Goal: Task Accomplishment & Management: Manage account settings

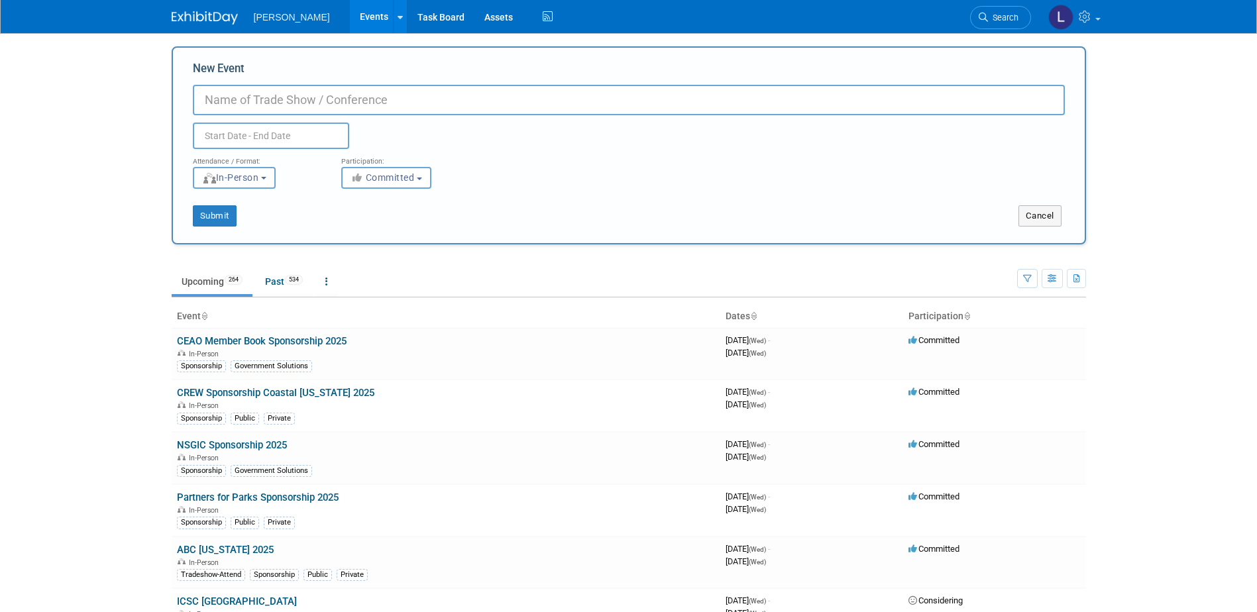
click at [242, 101] on input "New Event" at bounding box center [629, 100] width 872 height 30
paste input "Annual [US_STATE] GIS Conference"
type input "Annual [US_STATE] GIS Conference - VAMLIS 2025"
click at [262, 144] on body "[PERSON_NAME] Events Add Event Bulk Upload Events Shareable Event Boards Recent…" at bounding box center [628, 306] width 1257 height 612
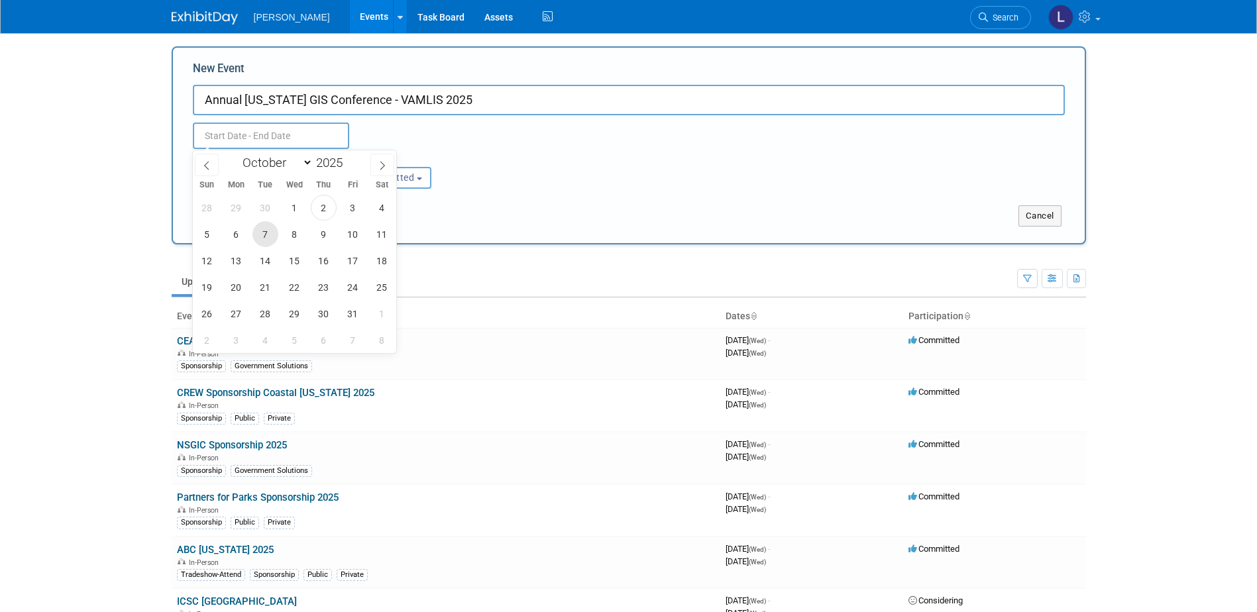
click at [264, 237] on span "7" at bounding box center [265, 234] width 26 height 26
click at [291, 239] on span "8" at bounding box center [295, 234] width 26 height 26
type input "[DATE] to [DATE]"
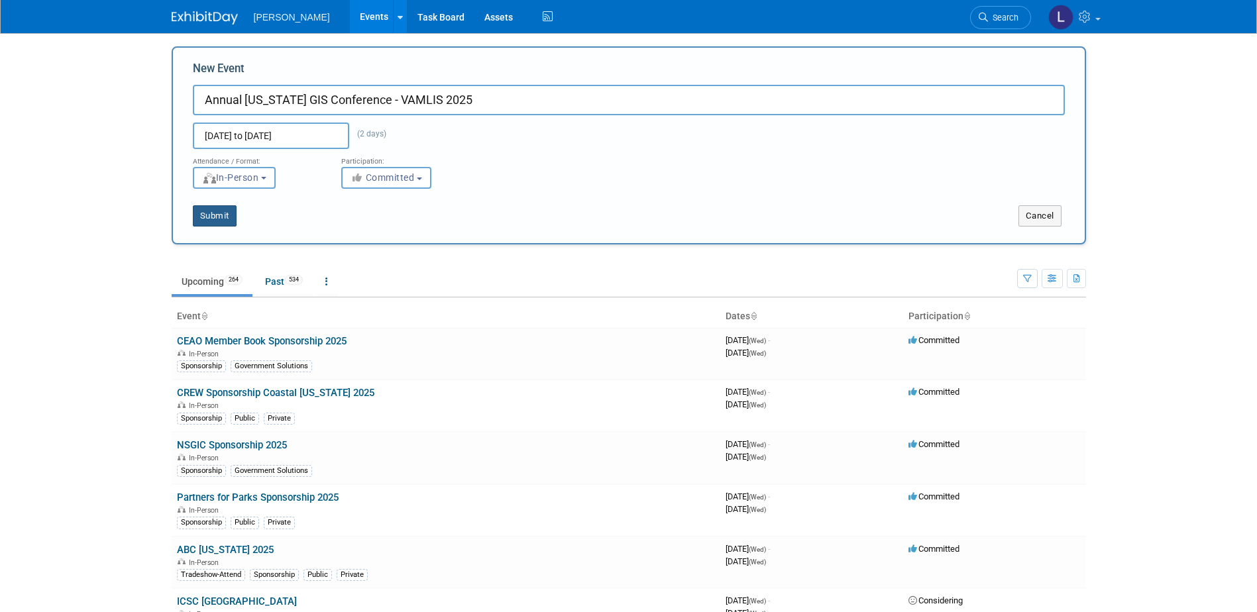
click at [217, 221] on button "Submit" at bounding box center [215, 215] width 44 height 21
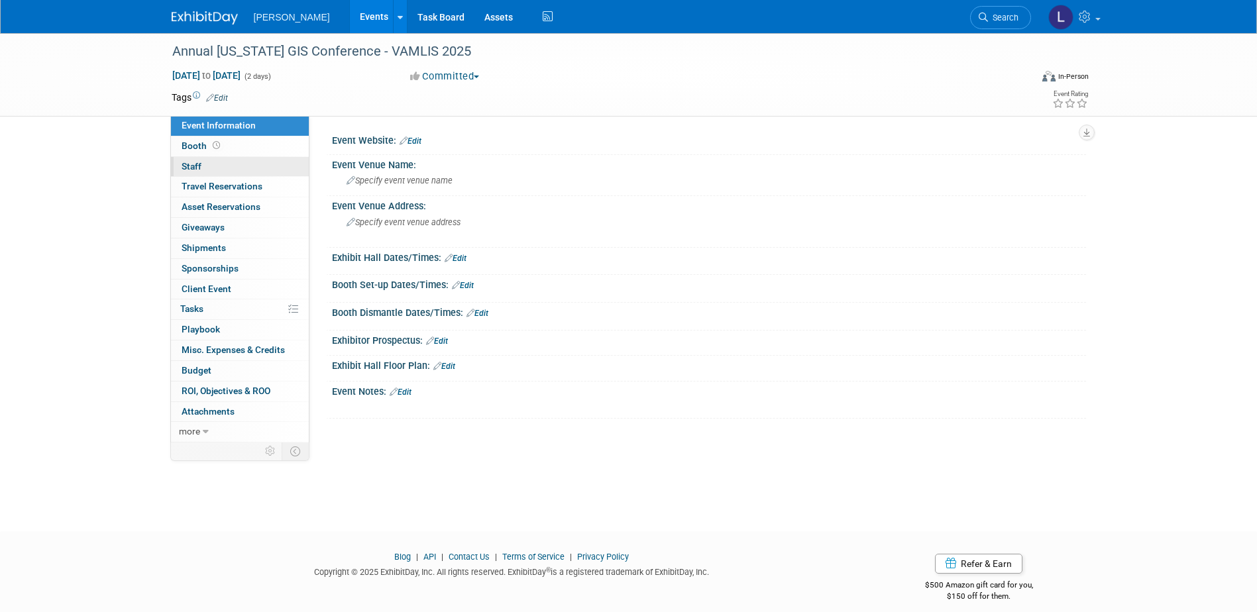
click at [230, 165] on link "0 Staff 0" at bounding box center [240, 167] width 138 height 20
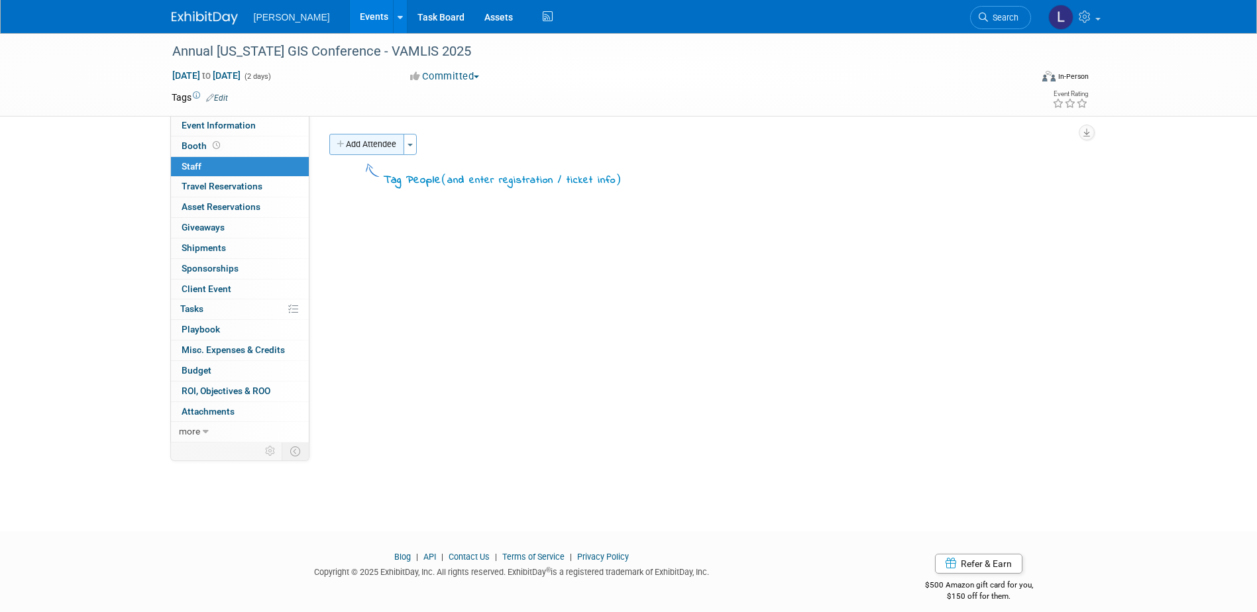
click at [342, 145] on icon "button" at bounding box center [341, 144] width 9 height 9
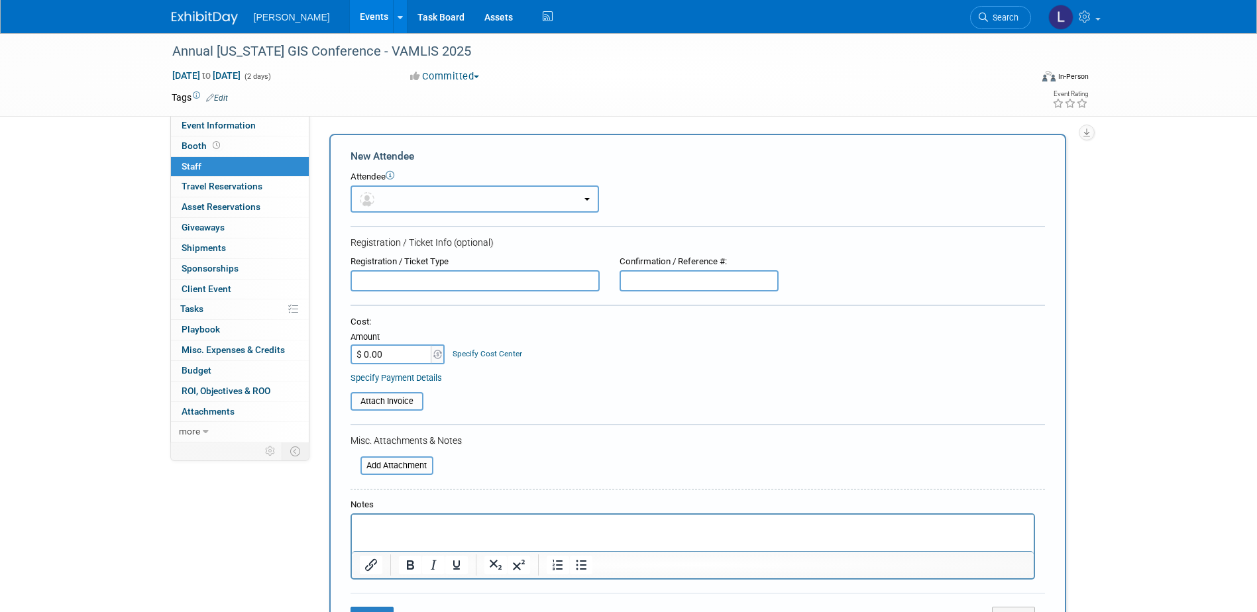
click at [392, 195] on button "button" at bounding box center [474, 198] width 248 height 27
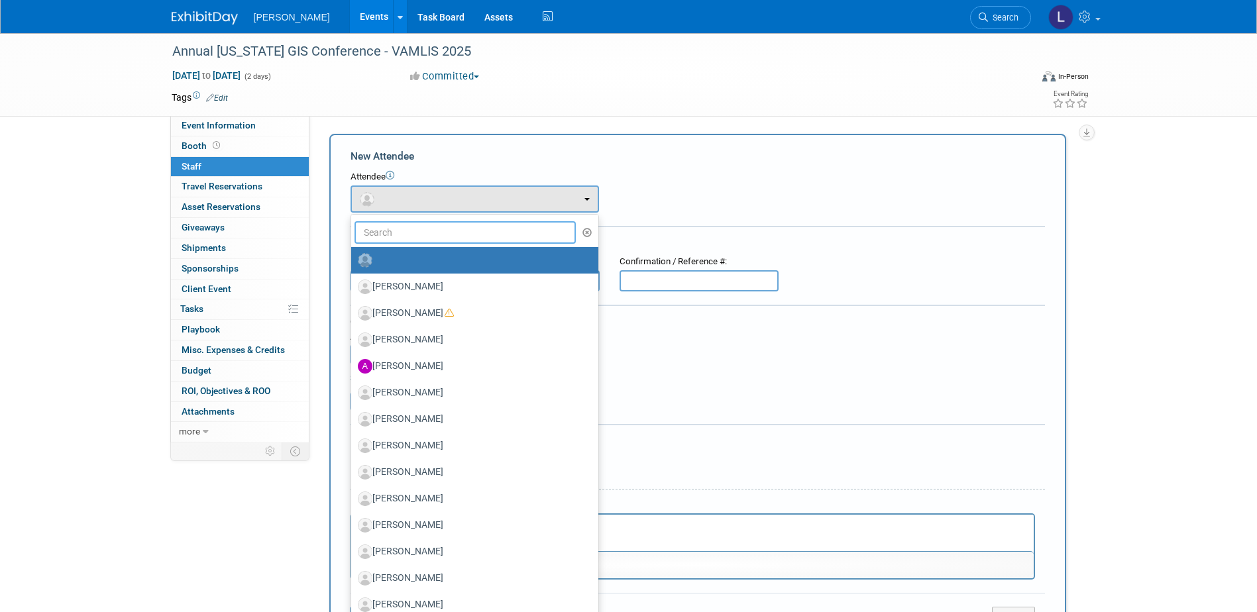
click at [401, 227] on input "text" at bounding box center [465, 232] width 222 height 23
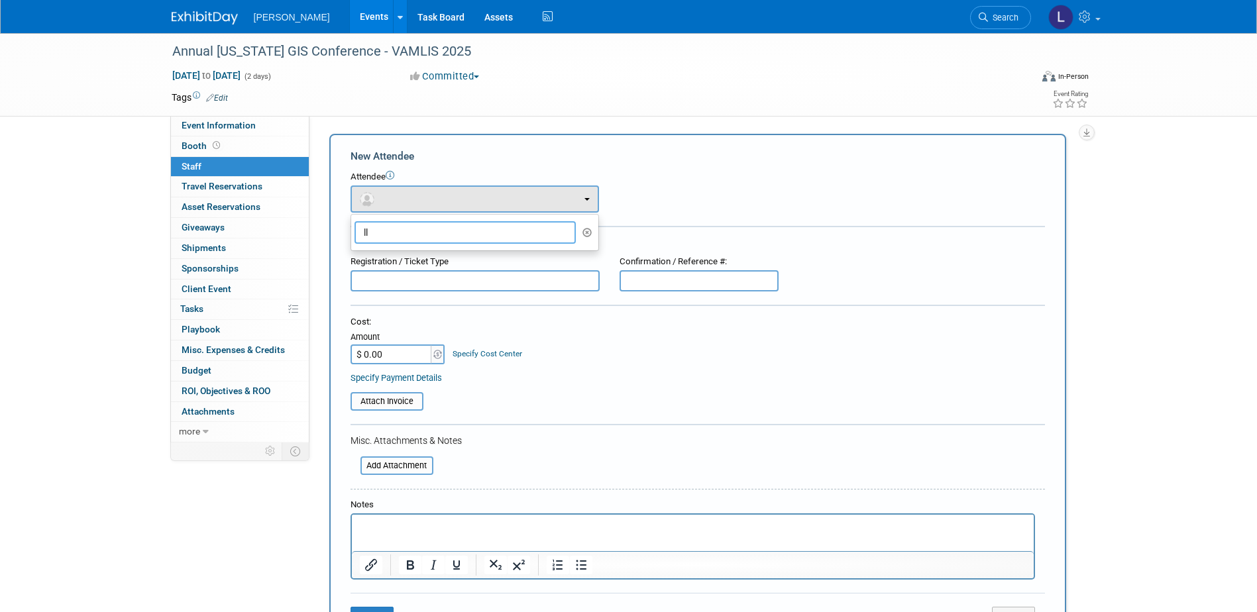
type input "l"
type input "a"
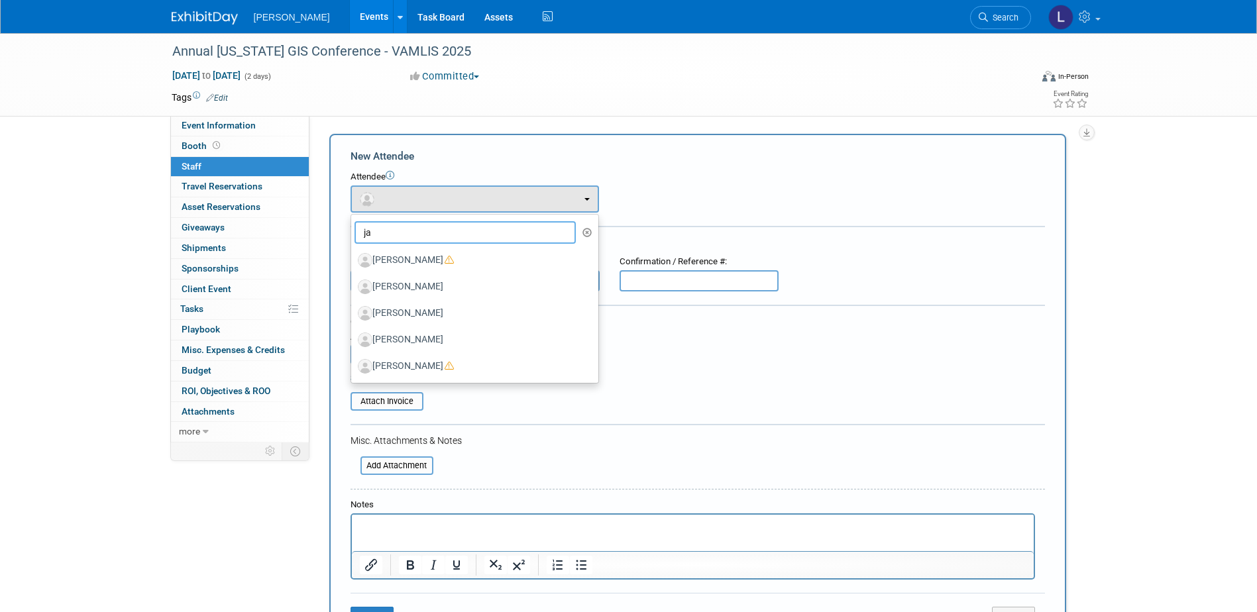
type input "j"
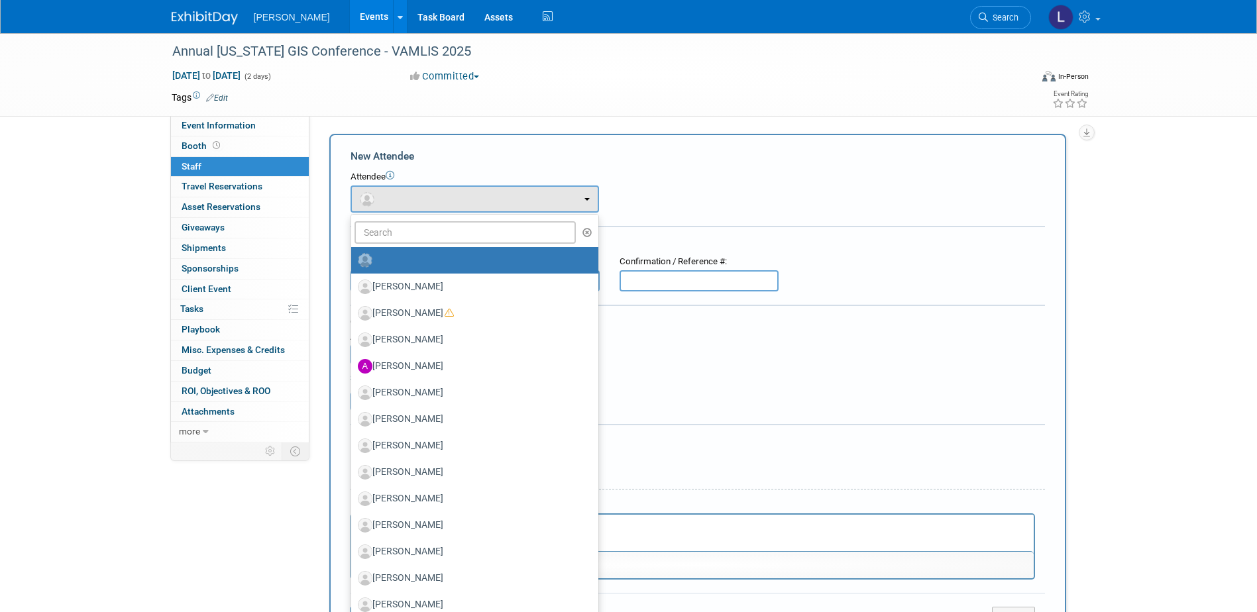
click at [633, 458] on form "New Attendee Attendee <img src="https://www.exhibitday.com/Images/Unassigned-Us…" at bounding box center [697, 392] width 694 height 486
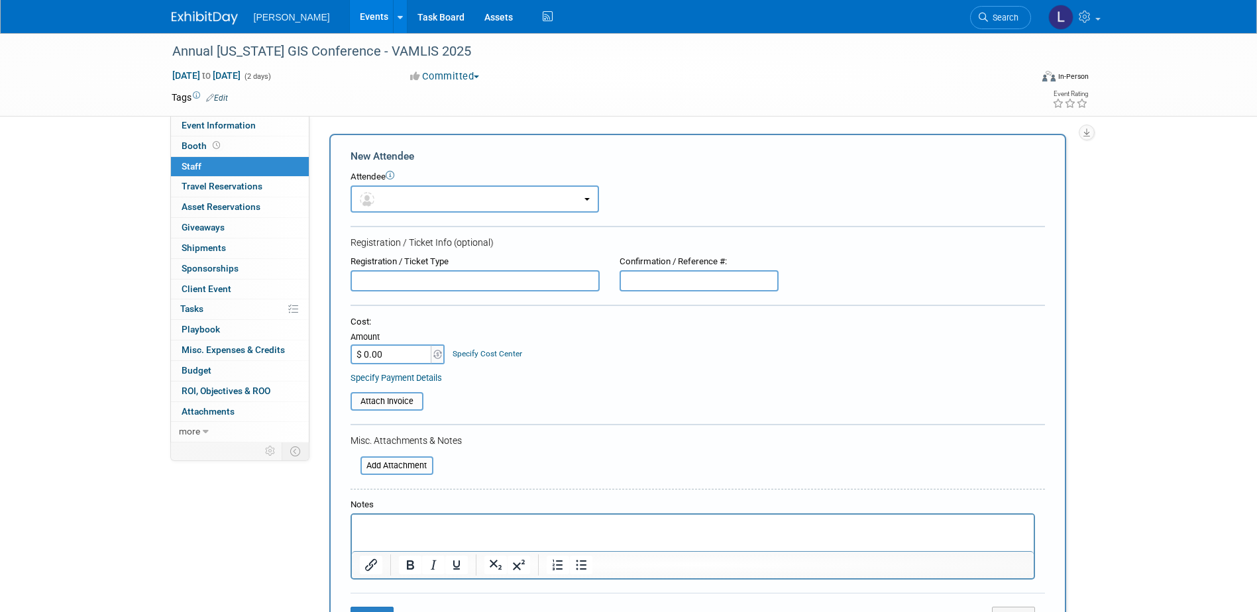
click at [529, 531] on p "Rich Text Area. Press ALT-0 for help." at bounding box center [692, 526] width 666 height 13
paste input "Individual - Non Member"
click at [366, 280] on input "Individual - Non Member" at bounding box center [474, 280] width 249 height 21
type input "Individual - Non Member"
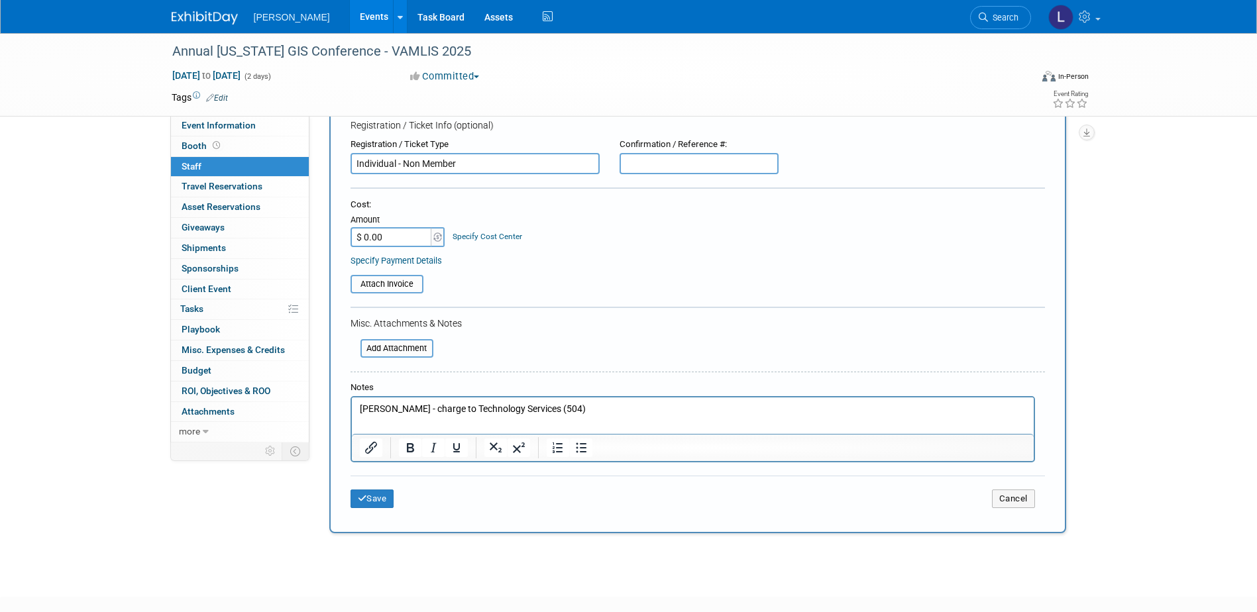
scroll to position [122, 0]
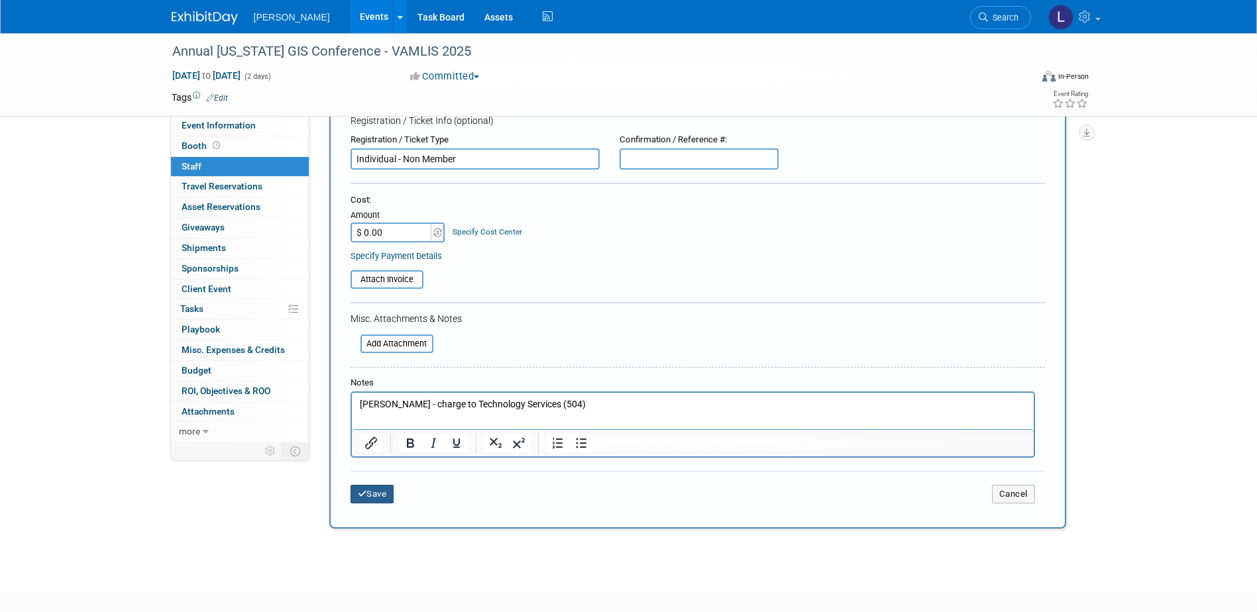
click at [380, 494] on button "Save" at bounding box center [372, 494] width 44 height 19
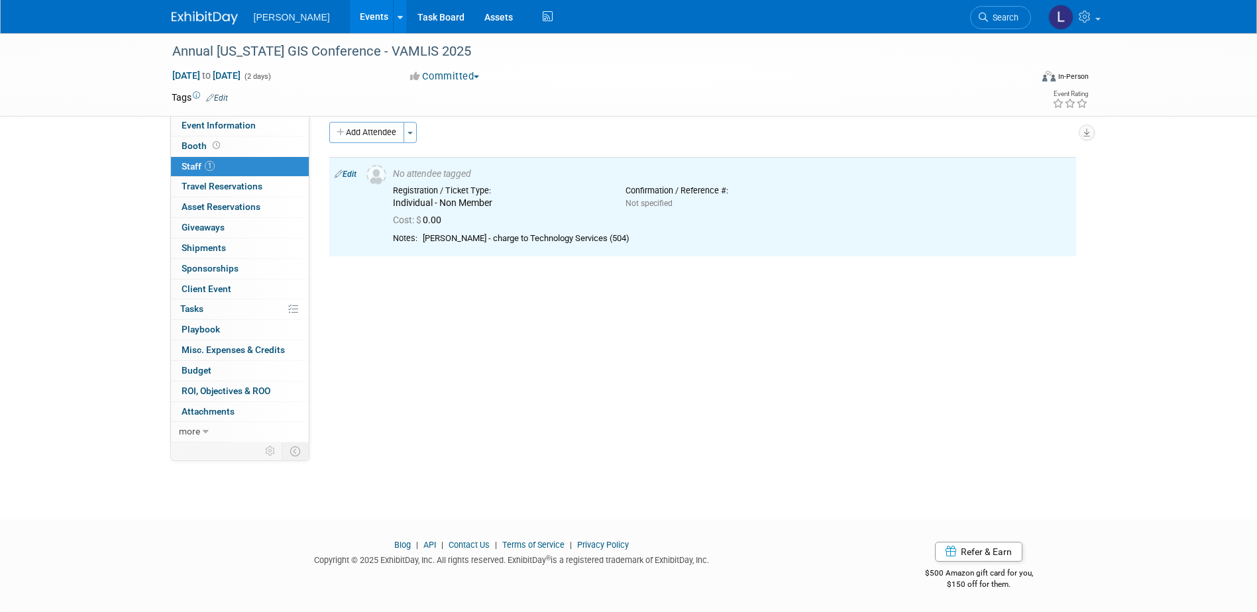
scroll to position [0, 0]
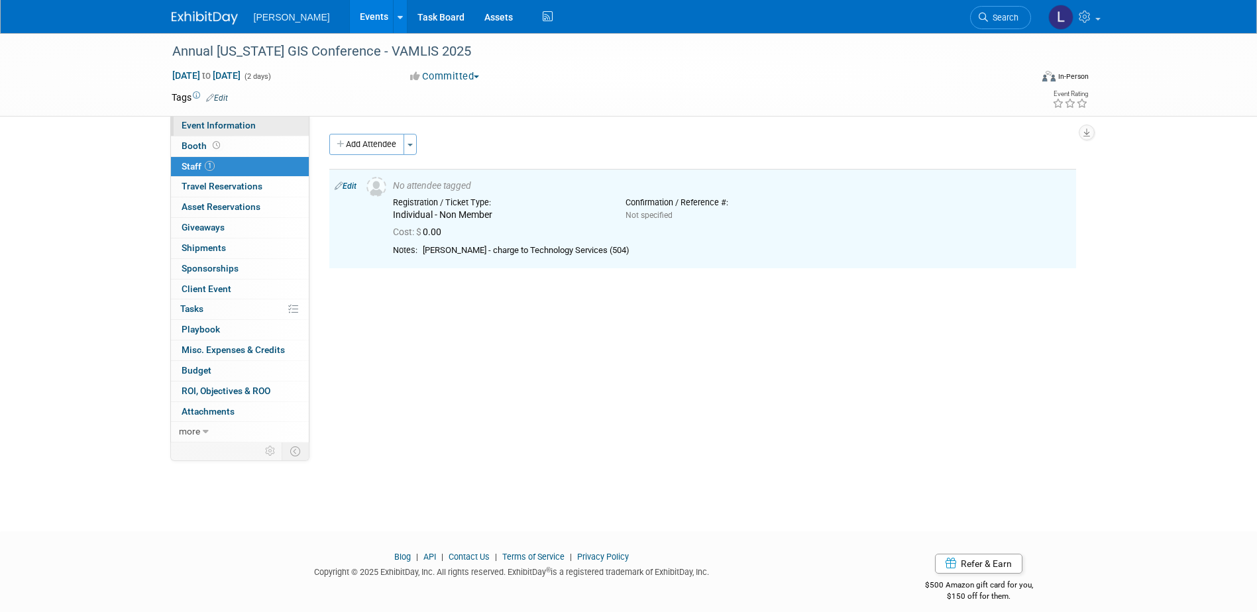
click at [221, 129] on span "Event Information" at bounding box center [219, 125] width 74 height 11
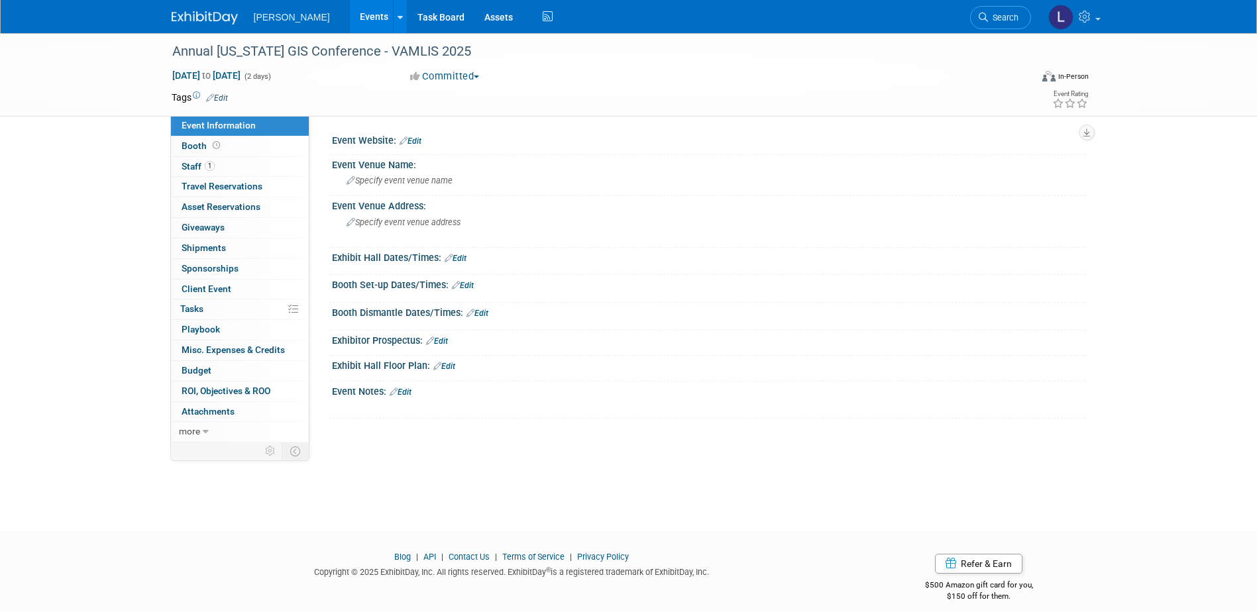
click at [420, 140] on link "Edit" at bounding box center [410, 140] width 22 height 9
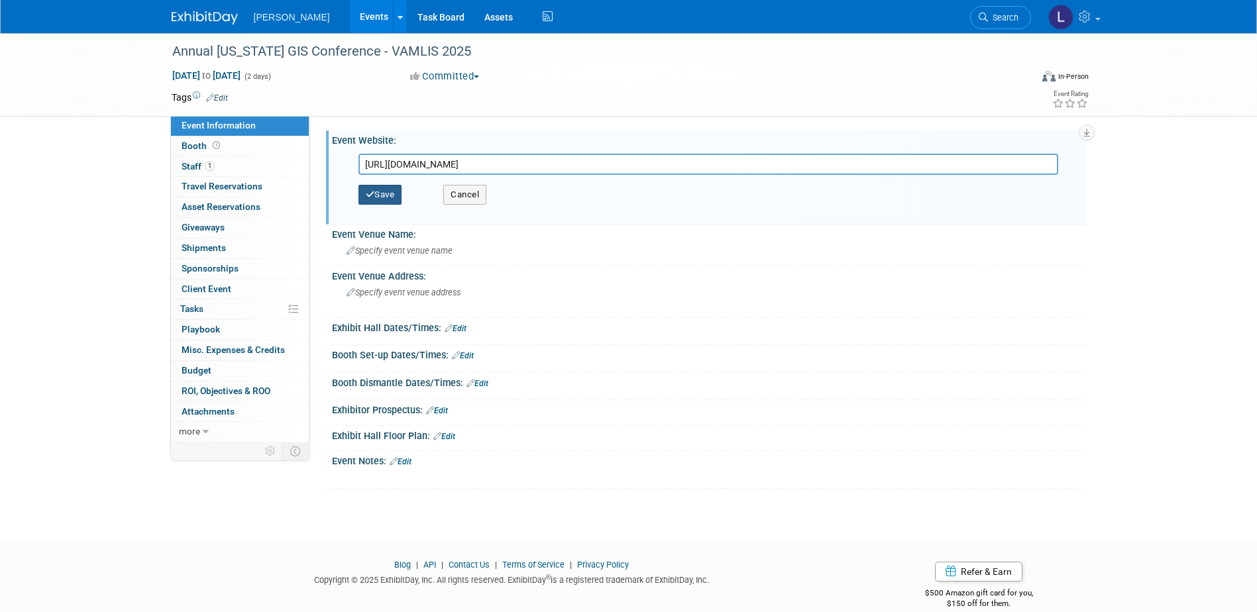
type input "https://www.vamlis.org/content.aspx?page_id=22&club_id=608525&module_id=685737"
click at [399, 191] on button "Save" at bounding box center [380, 195] width 44 height 20
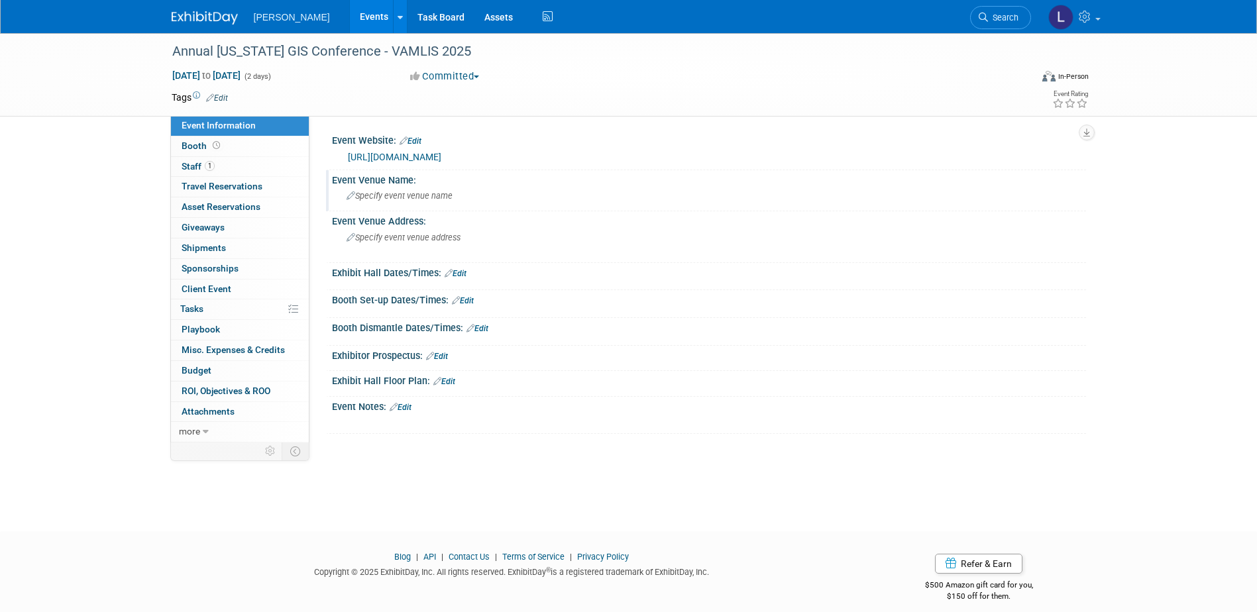
click at [382, 197] on span "Specify event venue name" at bounding box center [399, 196] width 106 height 10
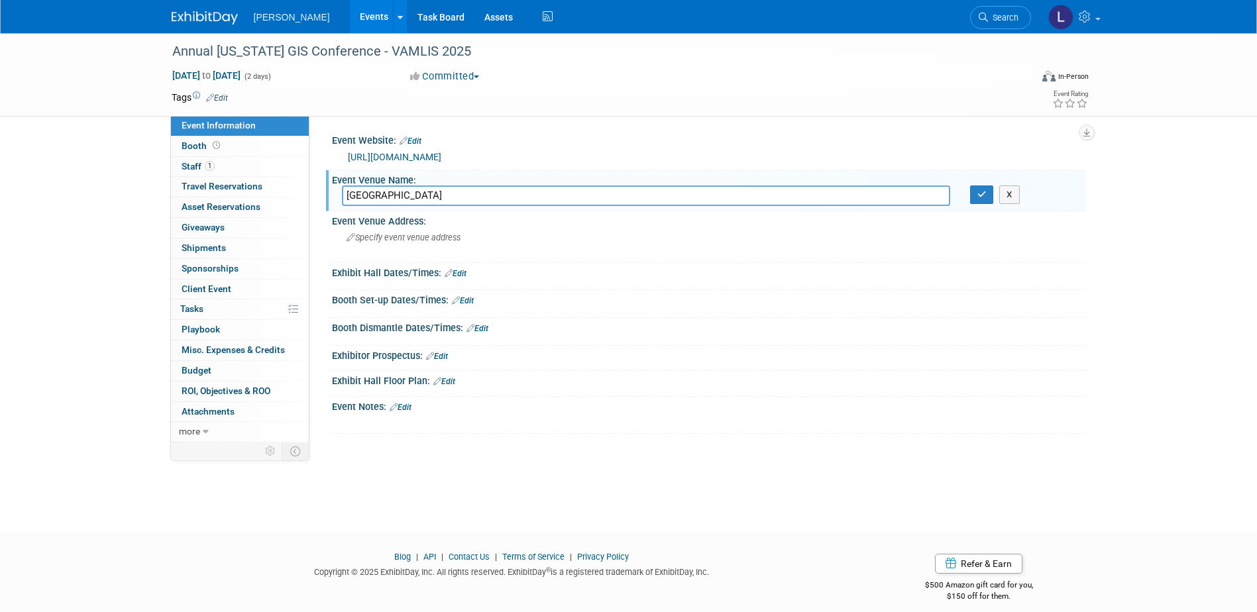
type input "Hotel Madison and Conference Center"
click at [223, 96] on link "Edit" at bounding box center [217, 97] width 22 height 9
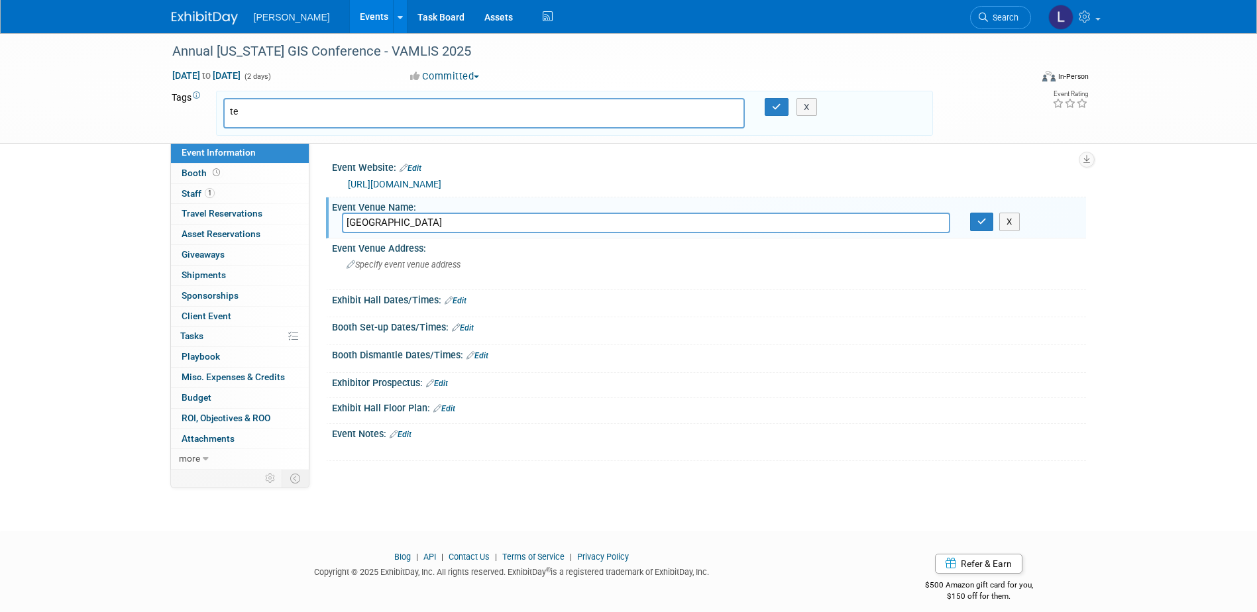
type input "t"
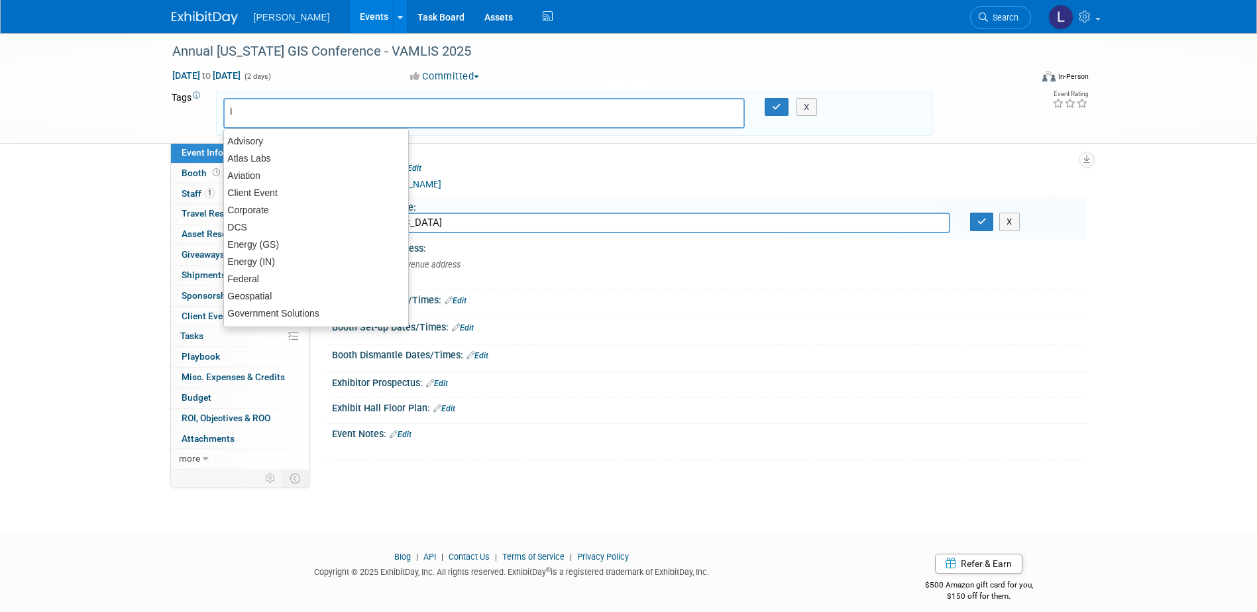
type input "in"
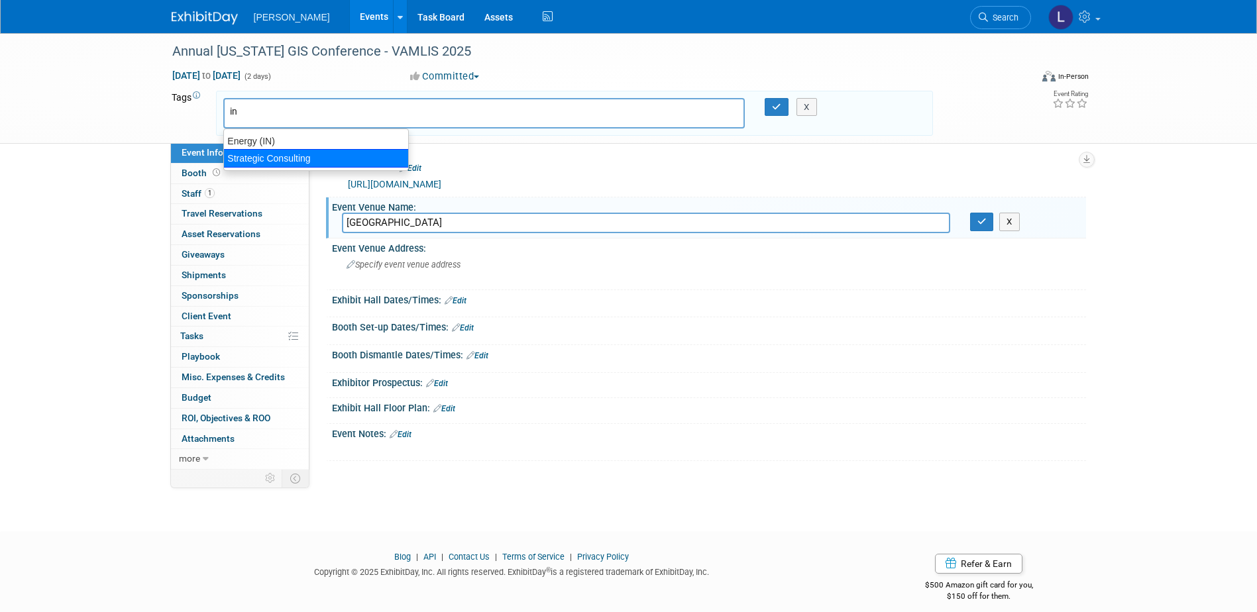
click at [254, 154] on div "Strategic Consulting" at bounding box center [315, 158] width 185 height 19
type input "Strategic Consulting"
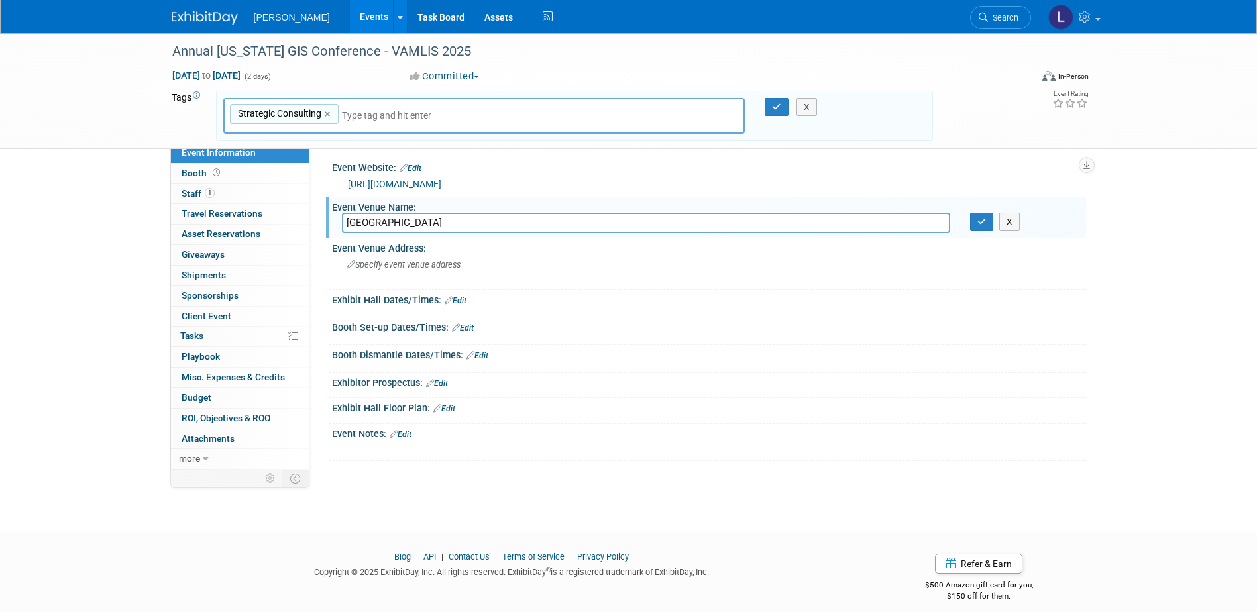
click at [359, 113] on input "text" at bounding box center [434, 115] width 185 height 13
type input "i"
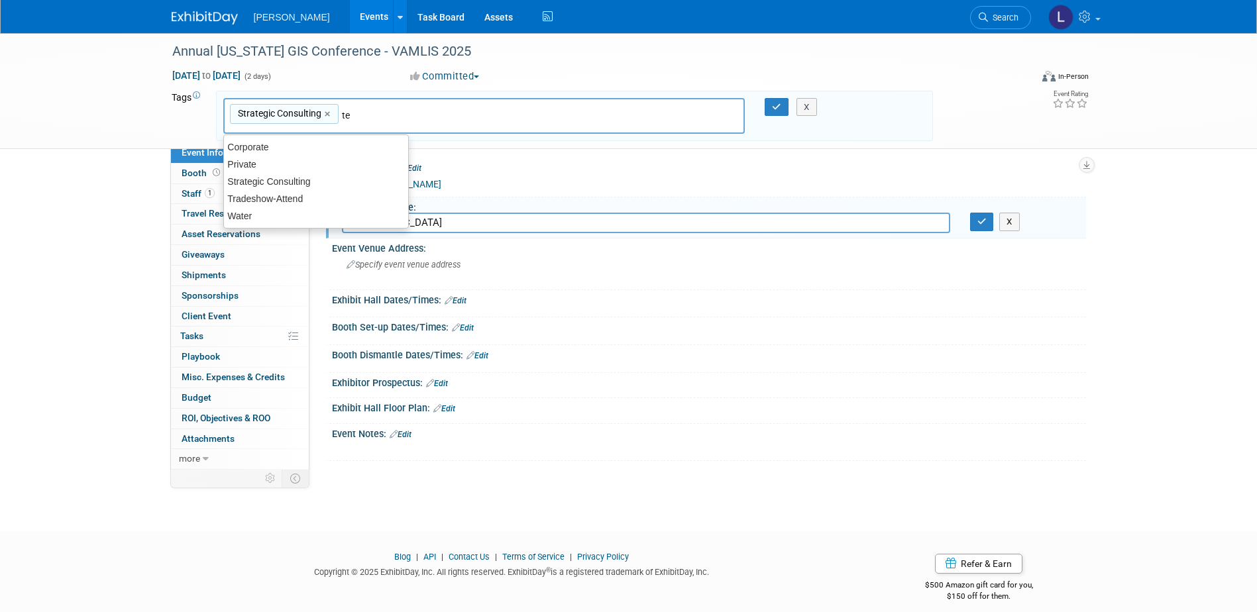
type input "t"
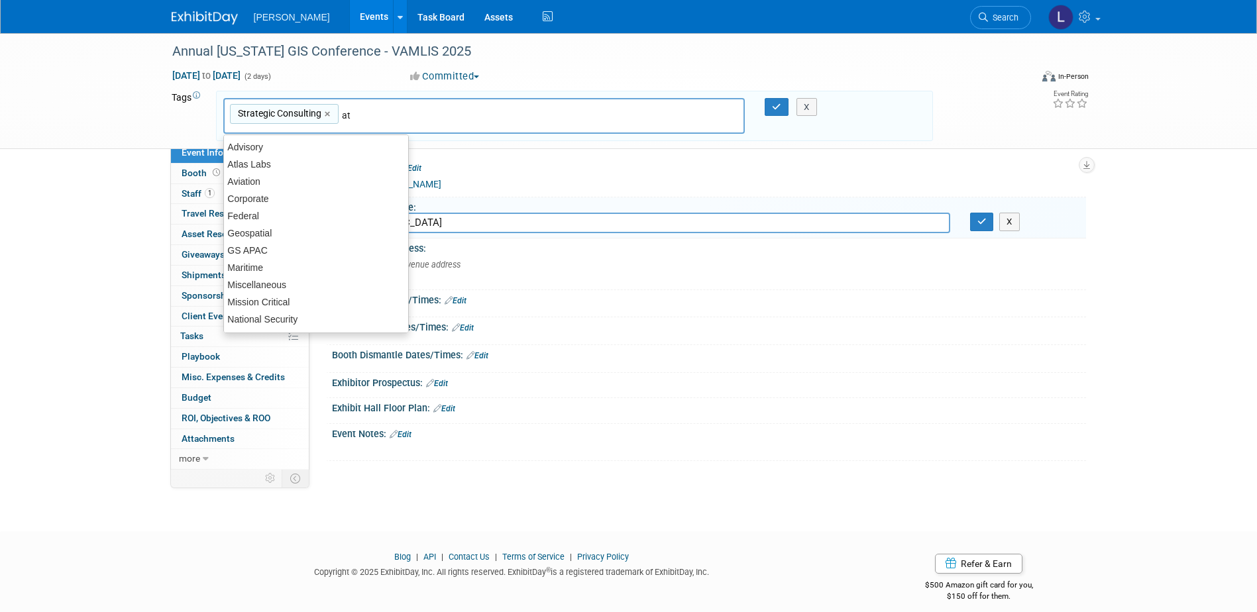
type input "att"
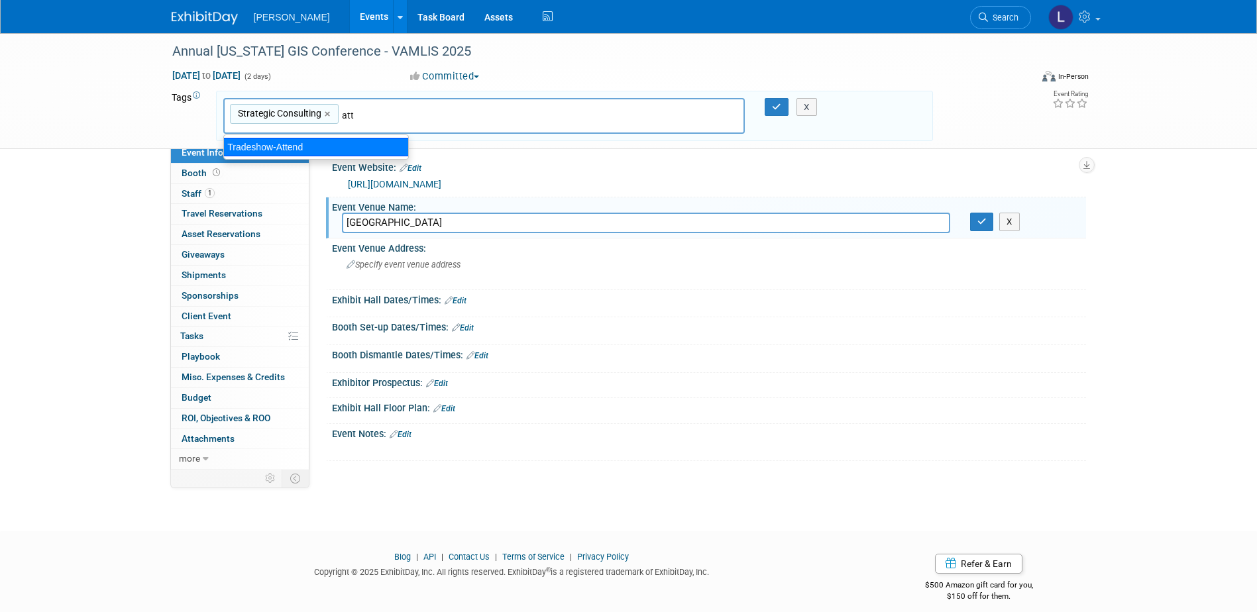
click at [342, 149] on div "Tradeshow-Attend" at bounding box center [315, 147] width 185 height 19
type input "Strategic Consulting, Tradeshow-Attend"
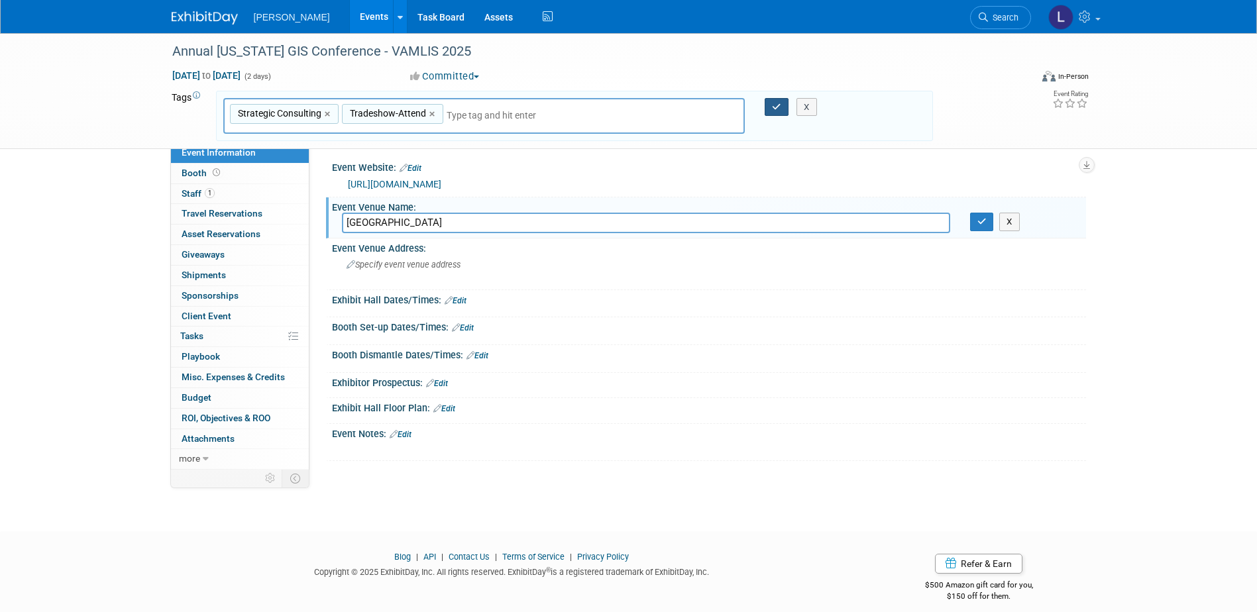
click at [773, 106] on icon "button" at bounding box center [776, 107] width 9 height 9
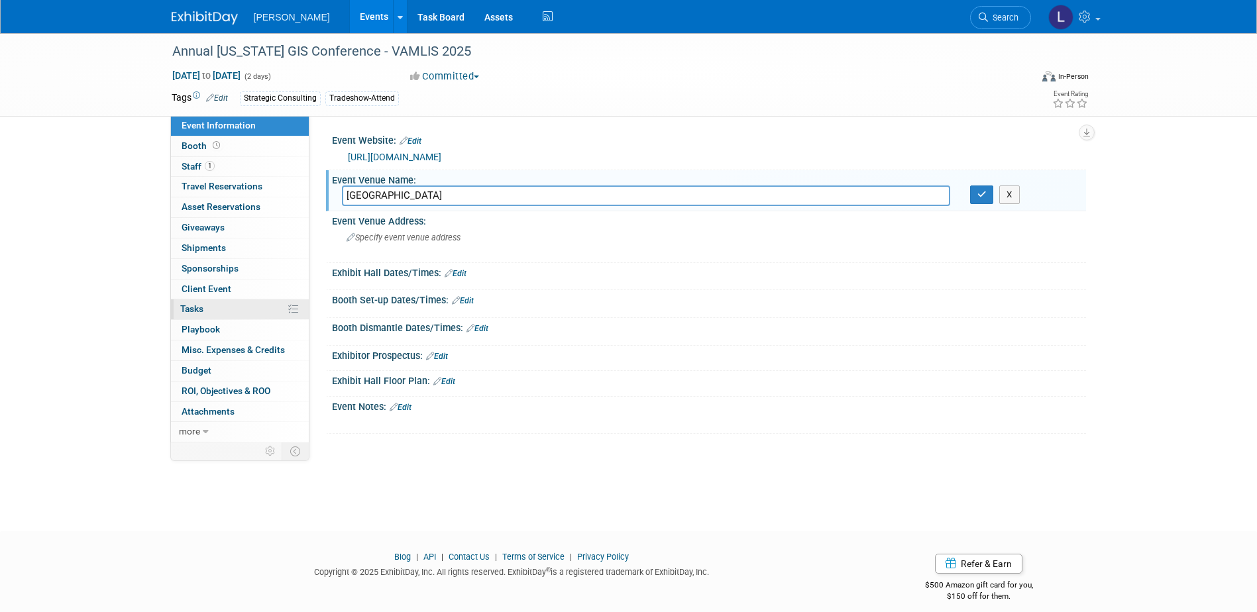
click at [208, 312] on link "0% Tasks 0%" at bounding box center [240, 309] width 138 height 20
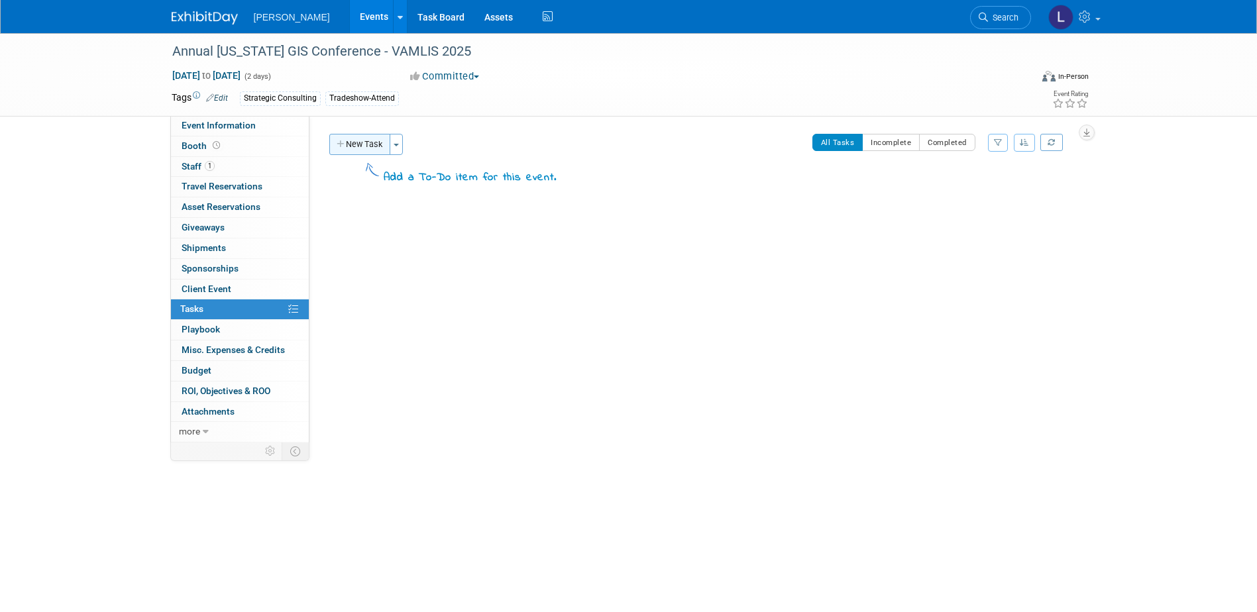
click at [346, 146] on button "New Task" at bounding box center [359, 144] width 61 height 21
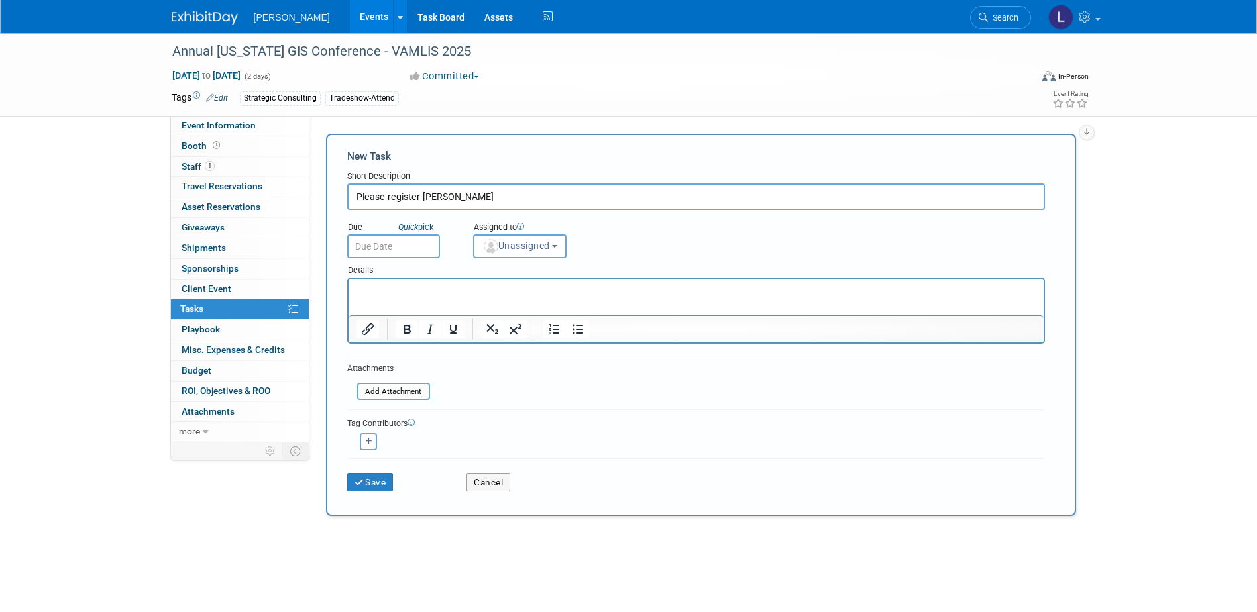
type input "Please register James Lloyd"
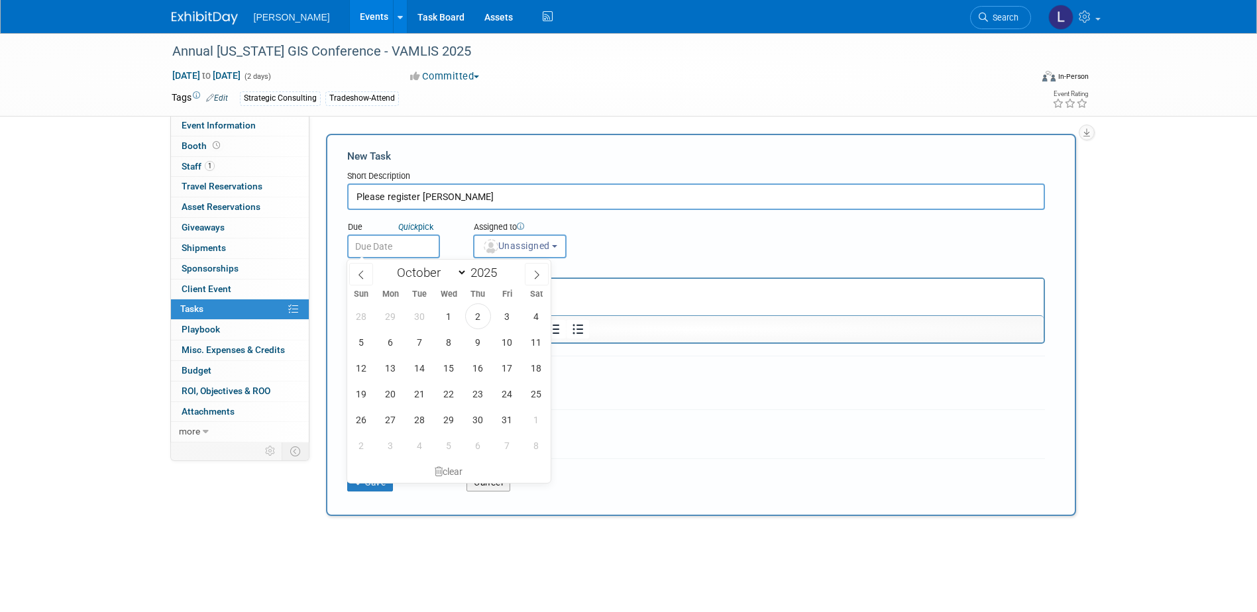
click at [390, 250] on input "text" at bounding box center [393, 247] width 93 height 24
click at [504, 315] on span "3" at bounding box center [507, 316] width 26 height 26
type input "Oct 3, 2025"
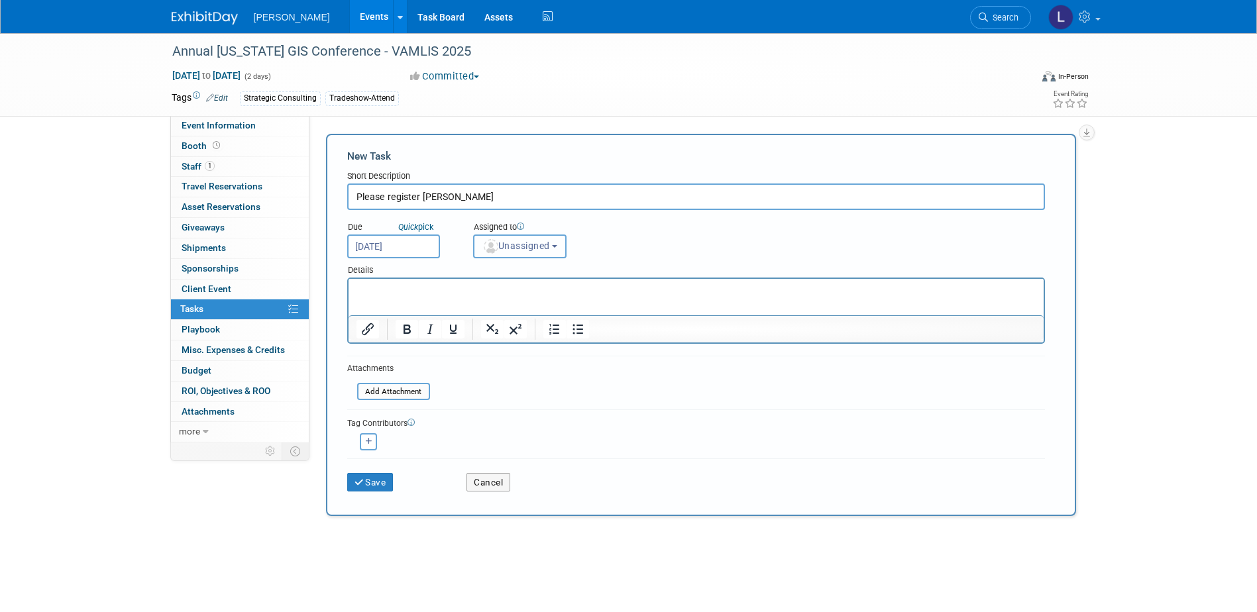
click at [517, 252] on button "Unassigned" at bounding box center [520, 247] width 94 height 24
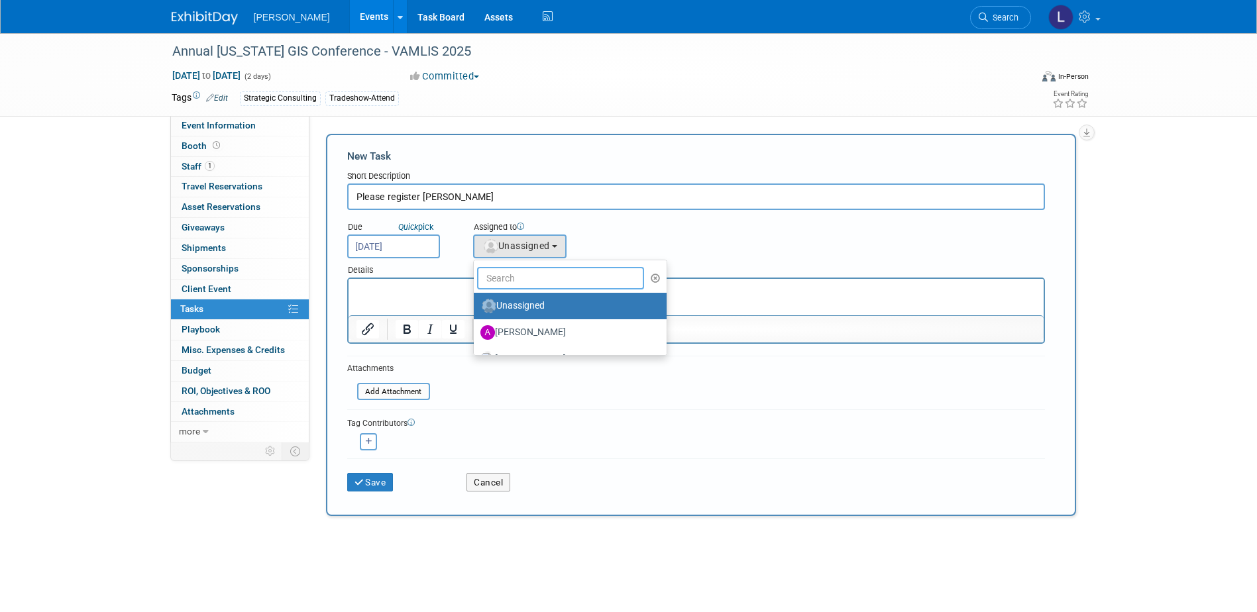
click at [527, 272] on input "text" at bounding box center [561, 278] width 168 height 23
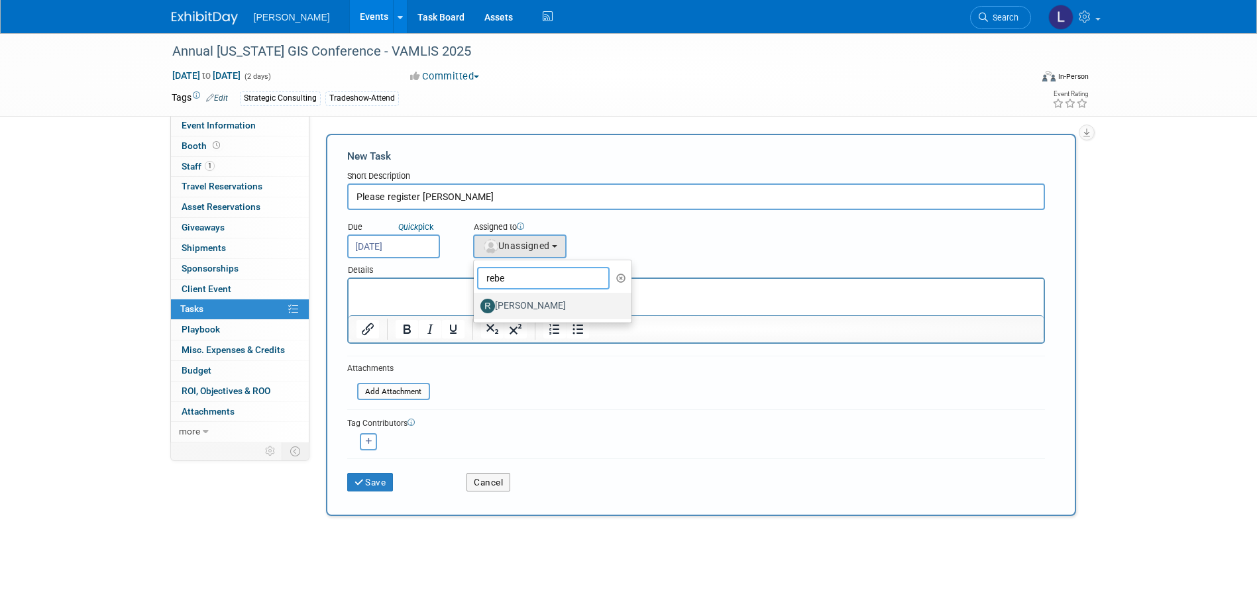
type input "rebe"
click at [533, 310] on label "Rebecca Deis" at bounding box center [549, 305] width 138 height 21
click at [476, 309] on input "Rebecca Deis" at bounding box center [471, 304] width 9 height 9
select select "844a177d-a181-44ff-a72a-5731d68e4351"
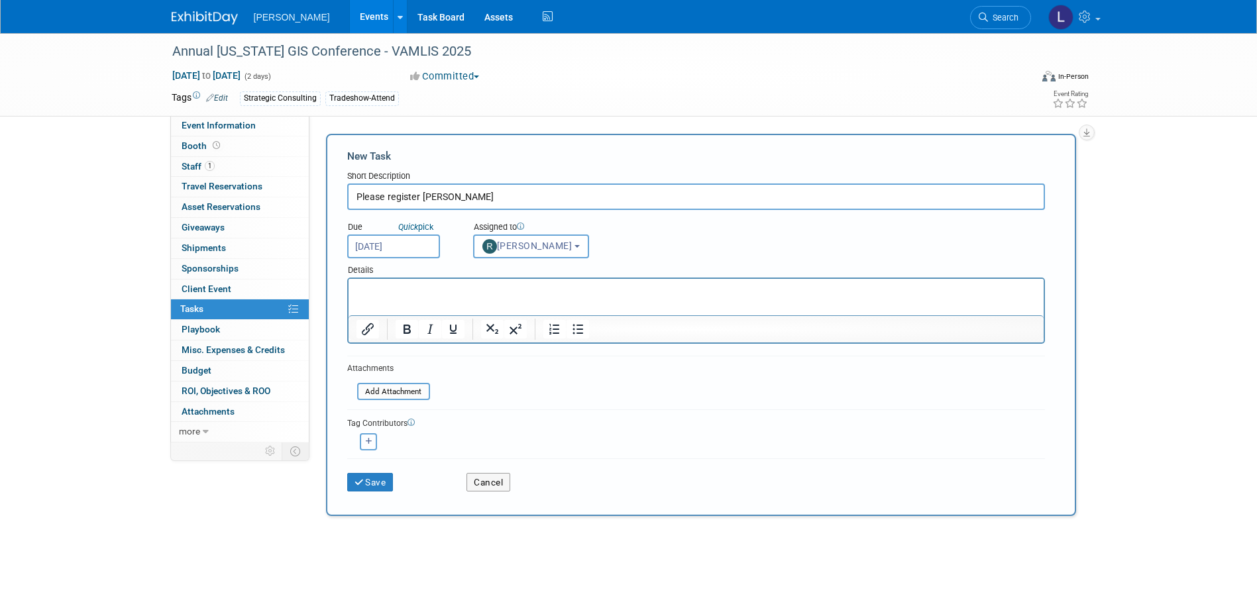
click at [368, 442] on icon "button" at bounding box center [369, 441] width 7 height 7
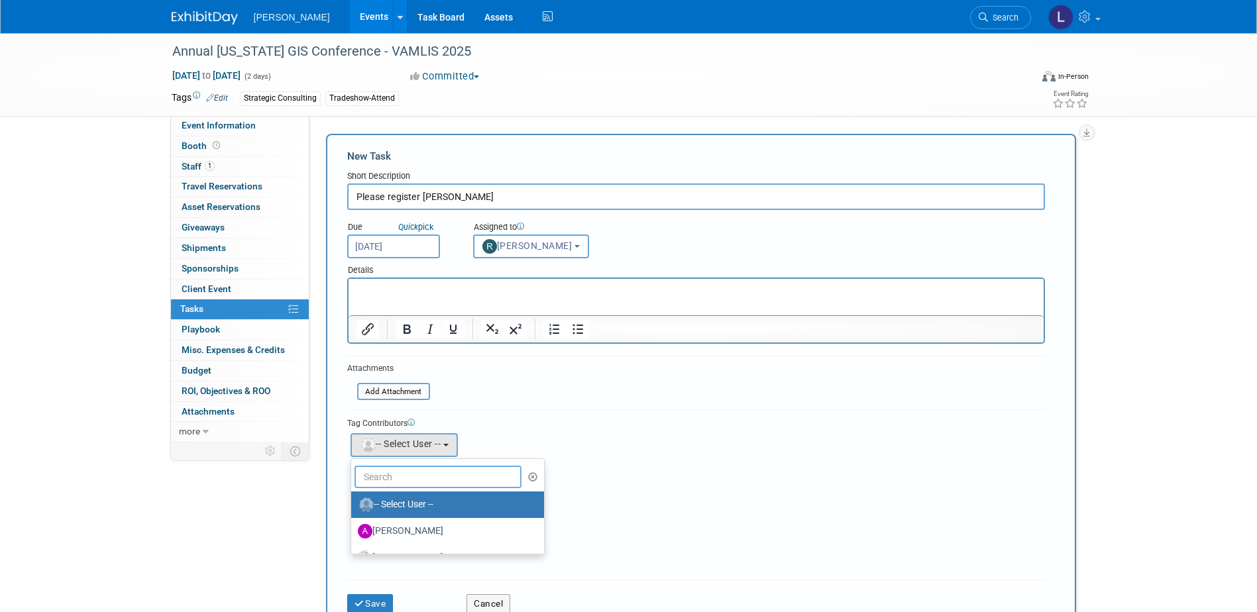
click at [376, 486] on input "text" at bounding box center [438, 477] width 168 height 23
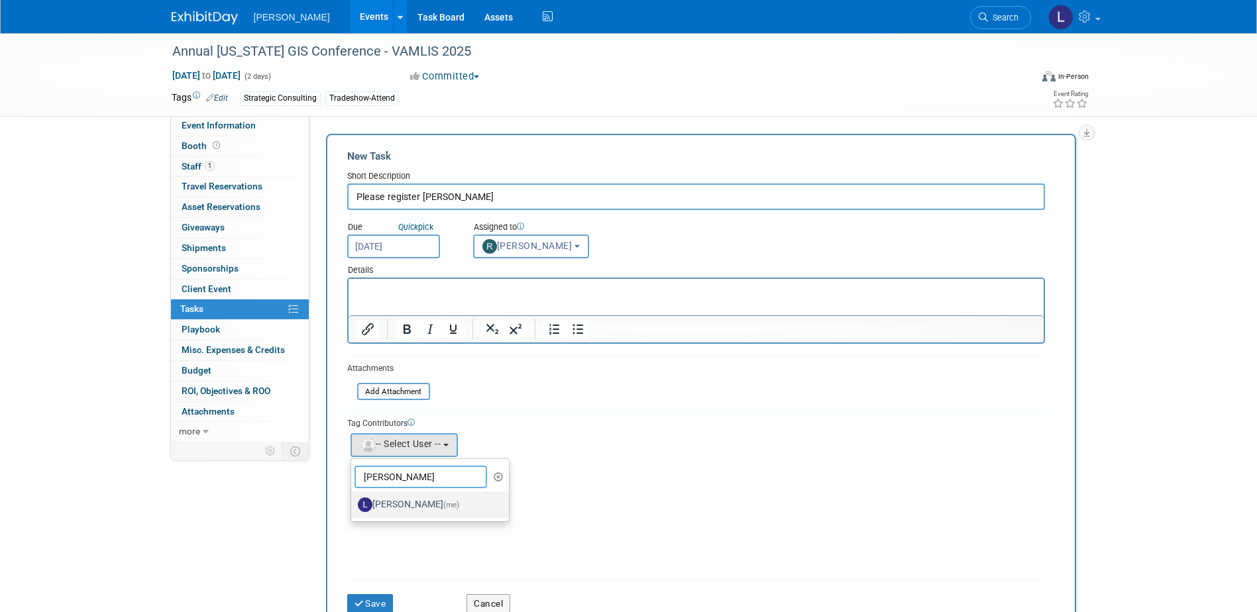
type input "spann"
click at [393, 507] on label "Latice Spann (me)" at bounding box center [427, 504] width 138 height 21
click at [353, 507] on input "Latice Spann (me)" at bounding box center [348, 503] width 9 height 9
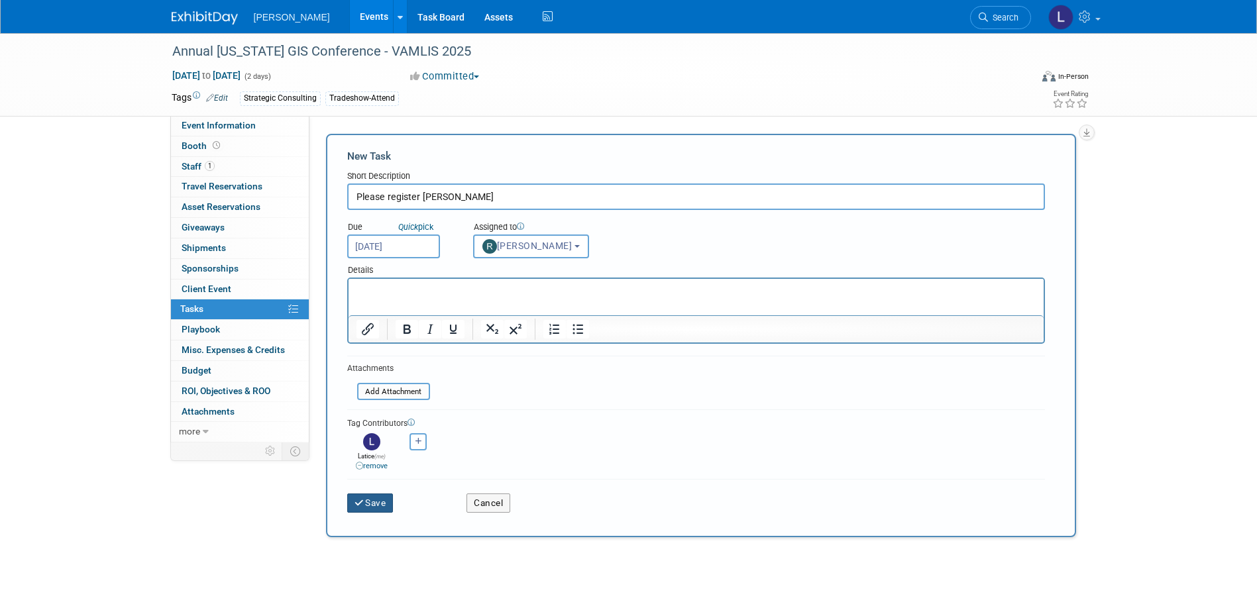
click at [382, 501] on button "Save" at bounding box center [370, 503] width 46 height 19
